Goal: Information Seeking & Learning: Learn about a topic

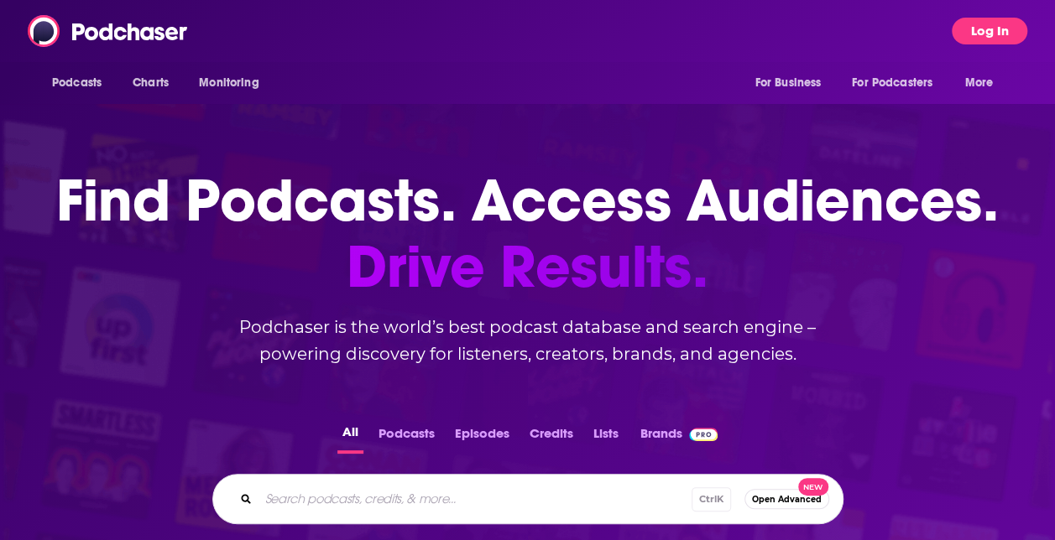
click at [1005, 25] on button "Log In" at bounding box center [990, 31] width 76 height 27
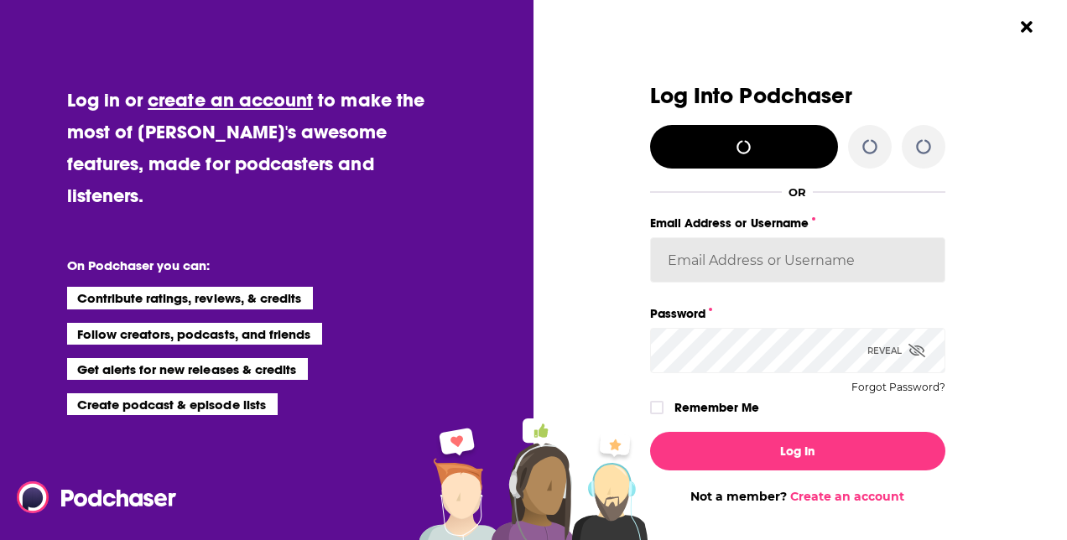
type input "Shift_2"
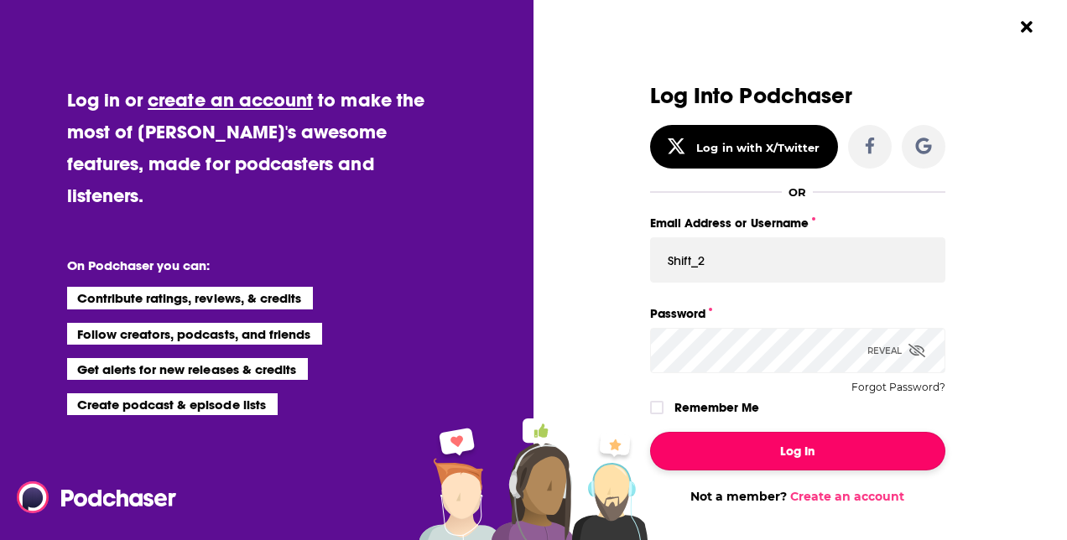
click at [726, 440] on button "Log In" at bounding box center [797, 451] width 295 height 39
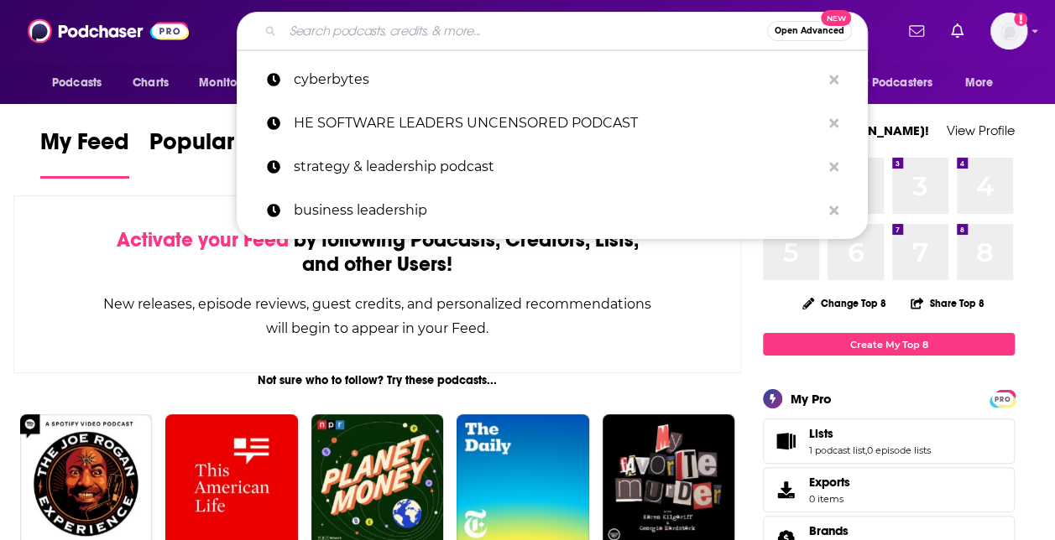
click at [492, 25] on input "Search podcasts, credits, & more..." at bounding box center [525, 31] width 484 height 27
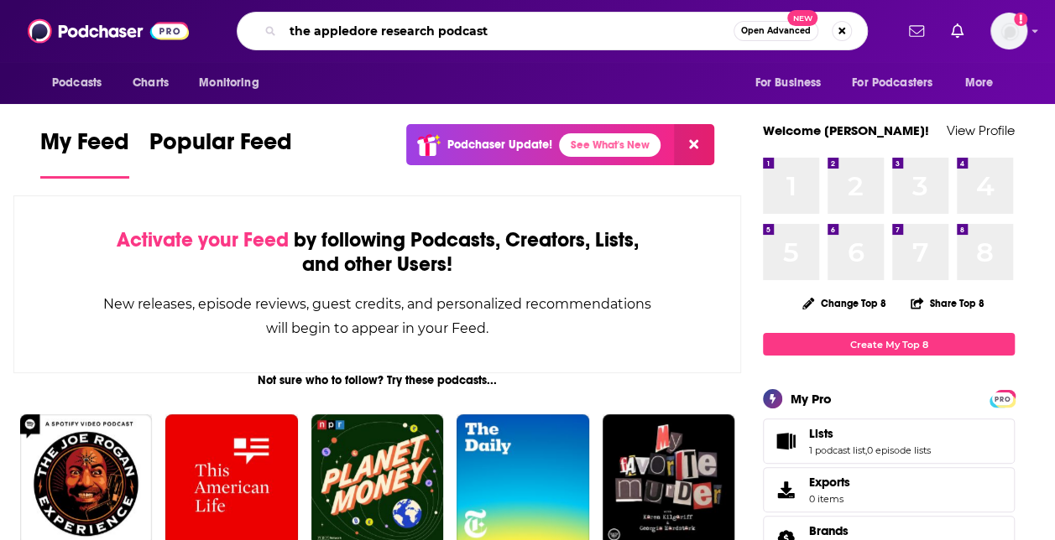
type input "the appledore research podcast"
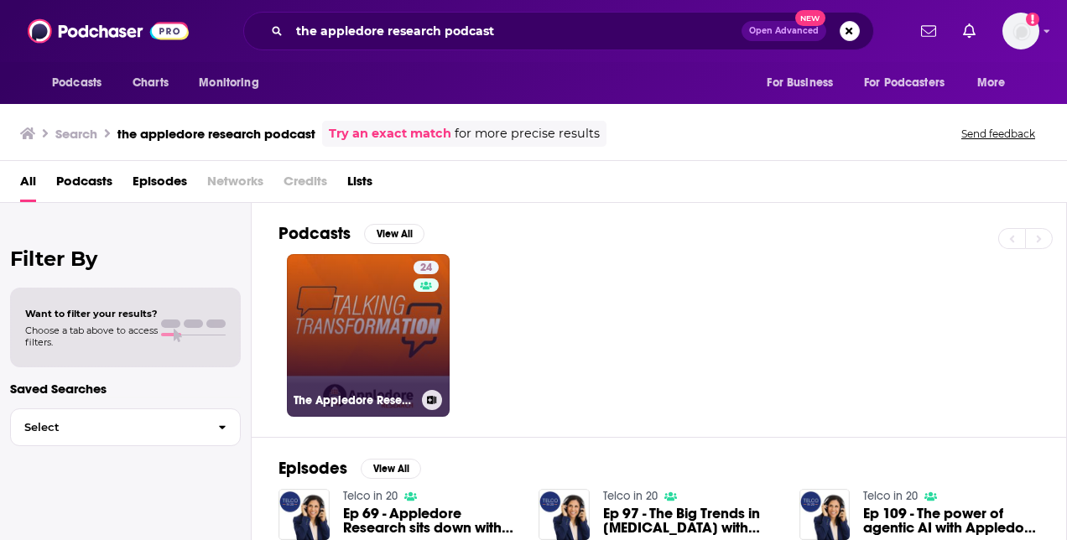
click at [322, 346] on link "24 The Appledore Research Podcast" at bounding box center [368, 335] width 163 height 163
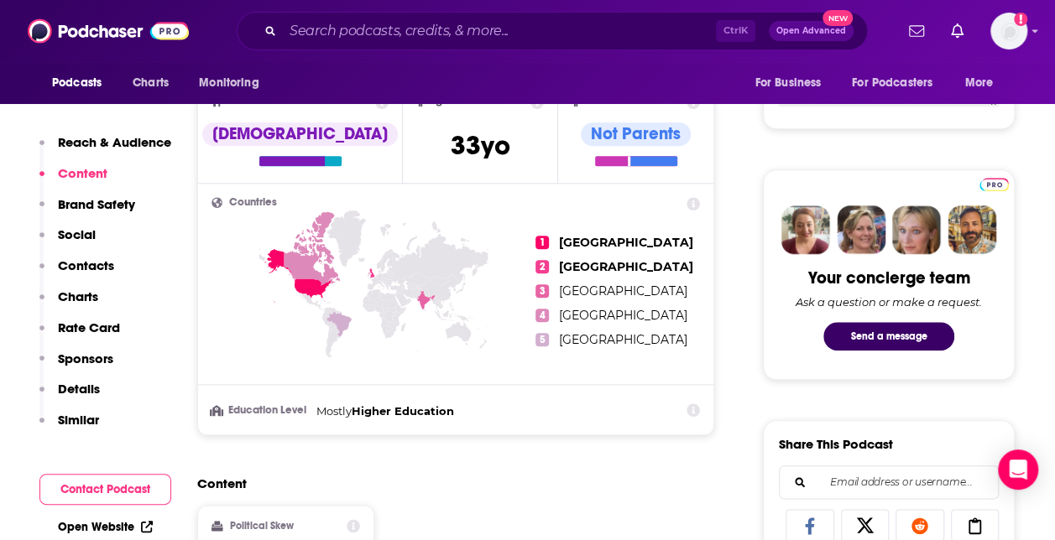
scroll to position [690, 0]
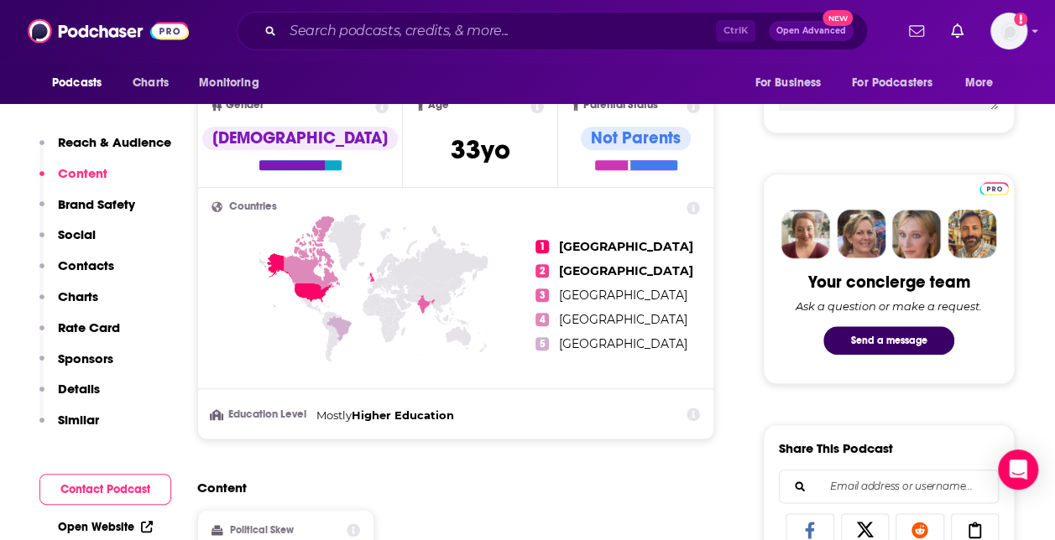
click at [133, 155] on button "Reach & Audience" at bounding box center [105, 149] width 132 height 31
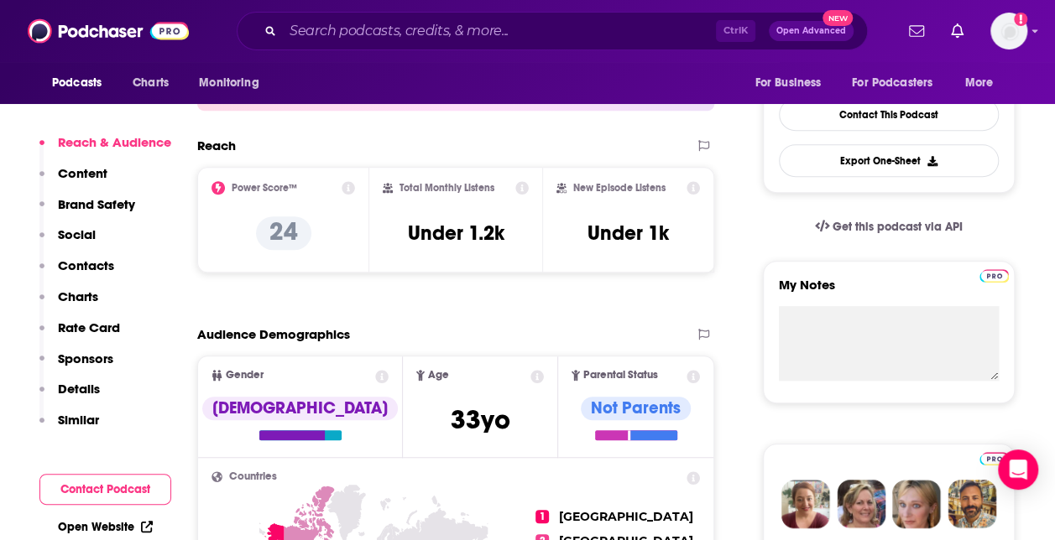
scroll to position [0, 0]
